Goal: Task Accomplishment & Management: Use online tool/utility

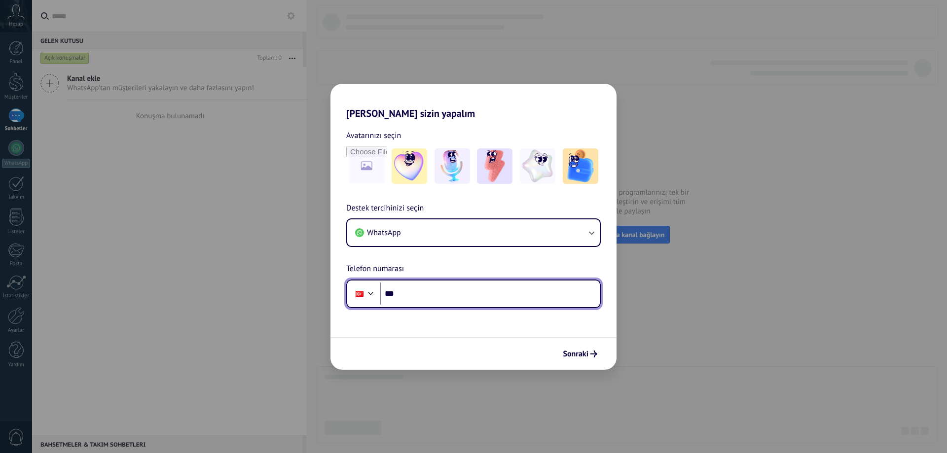
click at [431, 292] on input "***" at bounding box center [490, 293] width 220 height 23
type input "**********"
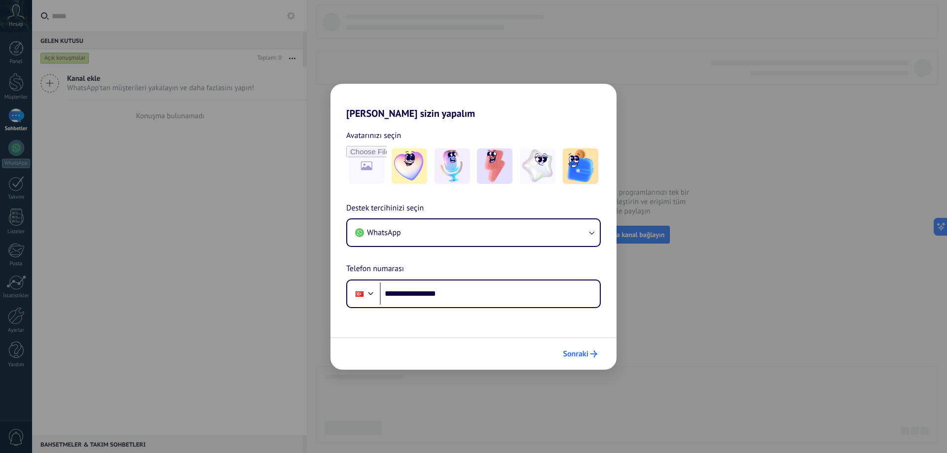
click at [581, 355] on span "Sonraki" at bounding box center [575, 354] width 26 height 7
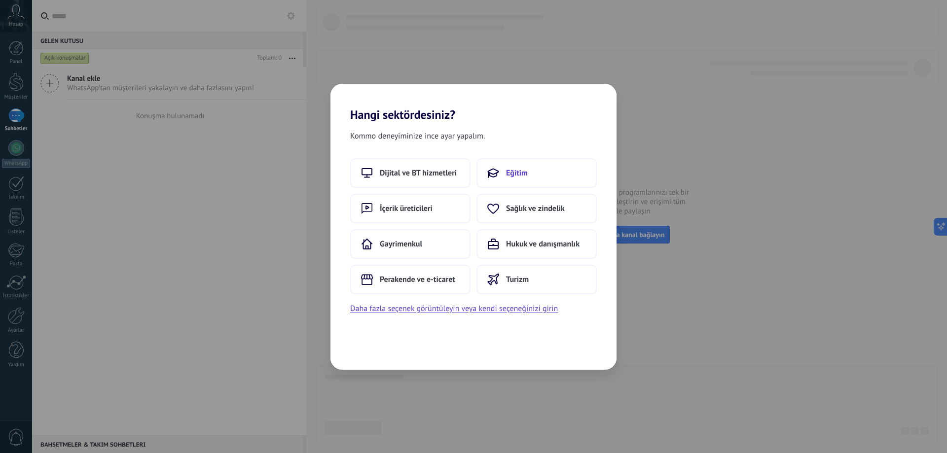
click at [534, 168] on button "Eğitim" at bounding box center [536, 173] width 120 height 30
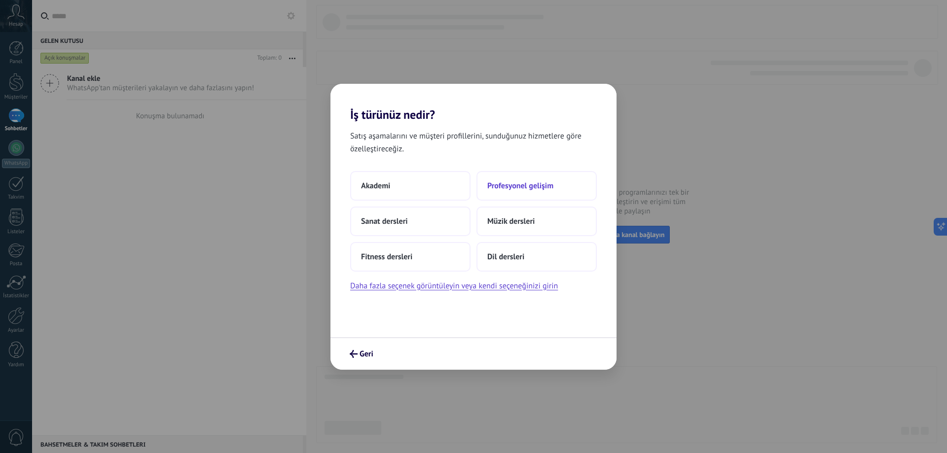
click at [508, 184] on span "Profesyonel gelişim" at bounding box center [520, 186] width 66 height 10
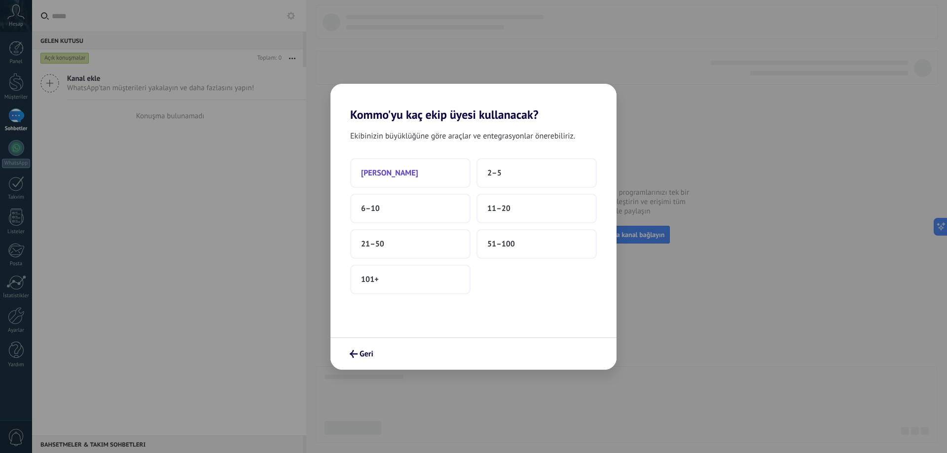
click at [409, 177] on button "[PERSON_NAME]" at bounding box center [410, 173] width 120 height 30
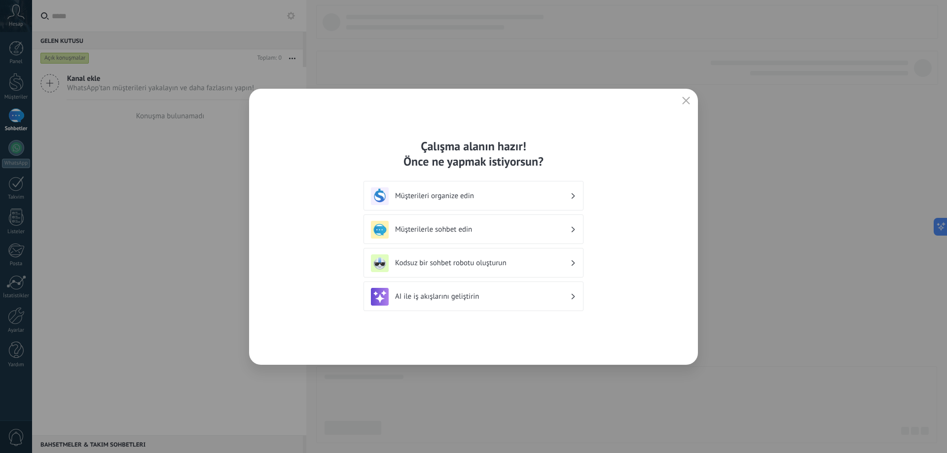
click at [467, 192] on h3 "Müşterileri organize edin" at bounding box center [482, 195] width 175 height 9
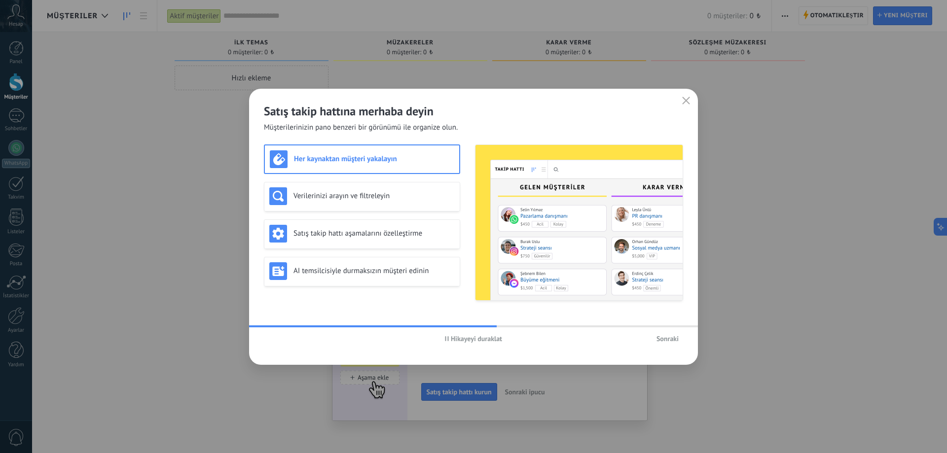
click at [660, 340] on span "Sonraki" at bounding box center [667, 338] width 22 height 7
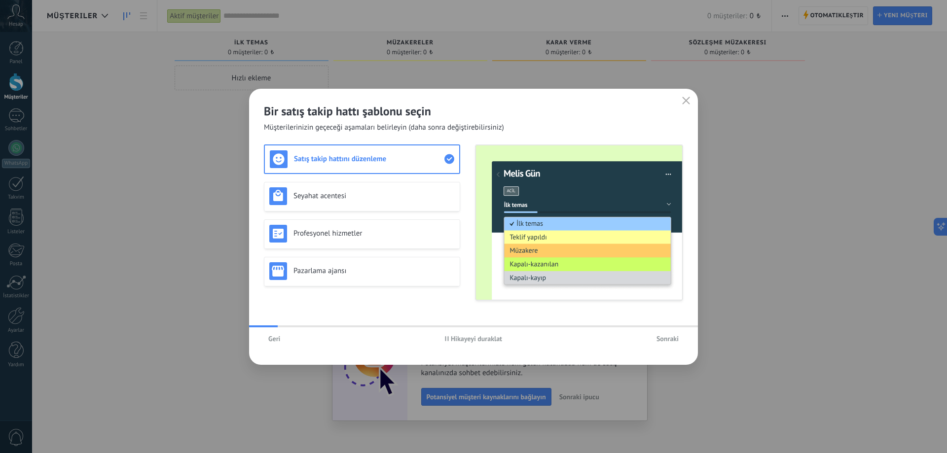
click at [660, 340] on span "Sonraki" at bounding box center [667, 338] width 22 height 7
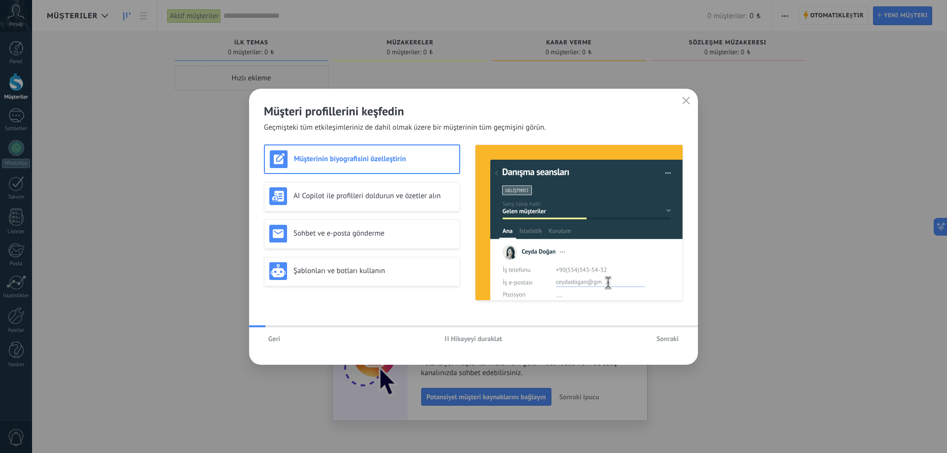
click at [660, 340] on span "Sonraki" at bounding box center [667, 338] width 22 height 7
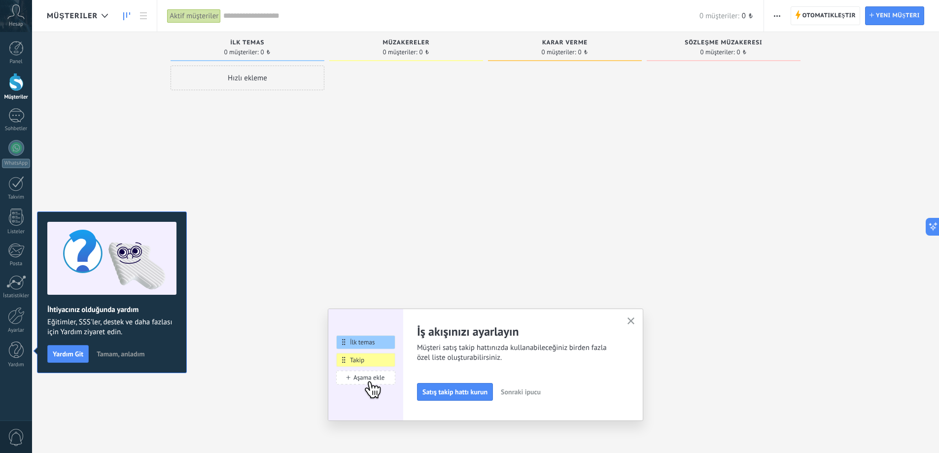
click at [457, 200] on div at bounding box center [406, 228] width 154 height 324
click at [110, 353] on span "Tamam, anladım" at bounding box center [121, 354] width 48 height 7
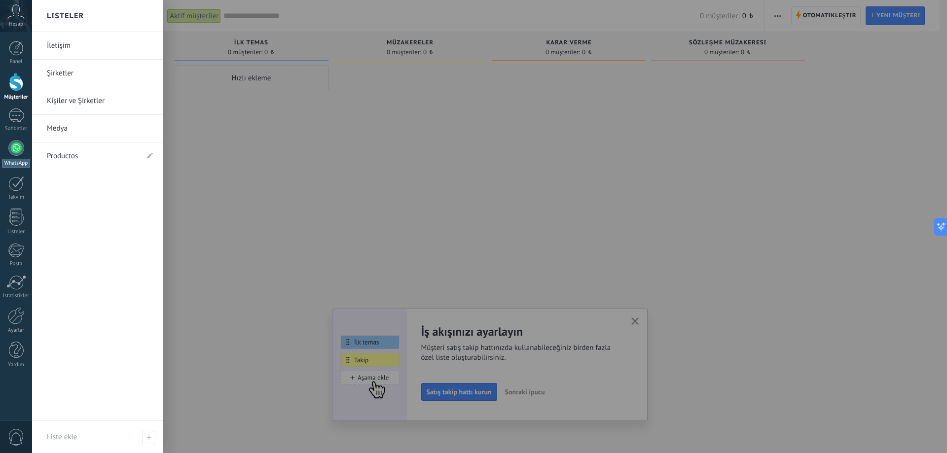
click at [17, 156] on link "WhatsApp" at bounding box center [16, 154] width 32 height 28
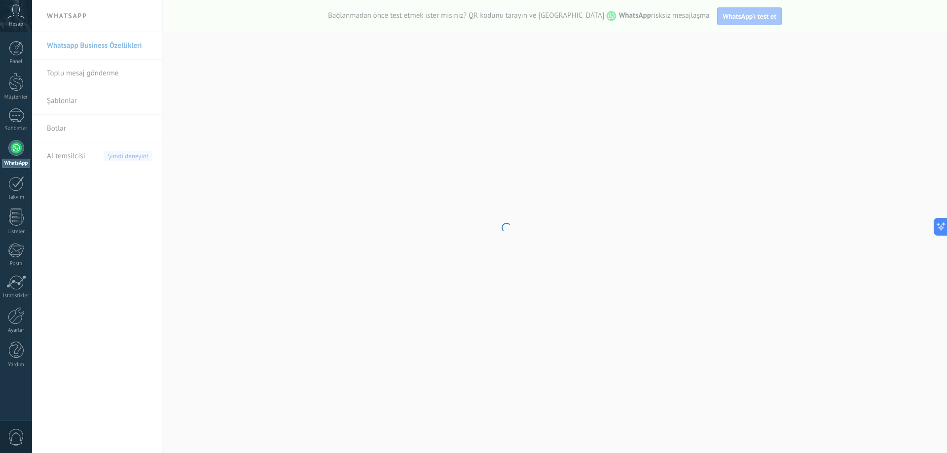
click at [616, 141] on body ".abccls-1,.abccls-2{fill-rule:evenodd}.abccls-2{fill:#fff} .abfcls-1{fill:none}…" at bounding box center [473, 226] width 947 height 453
